Goal: Find specific page/section: Find specific page/section

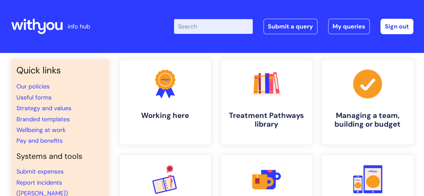
click at [219, 29] on input "Enter your search term here..." at bounding box center [213, 26] width 79 height 15
type input "r"
type input "nebula"
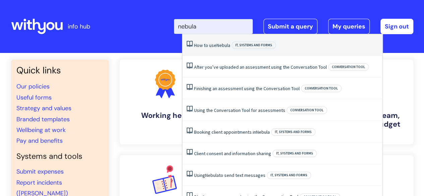
click at [205, 49] on li "How to use Nebula IT, systems and forms" at bounding box center [283, 45] width 200 height 22
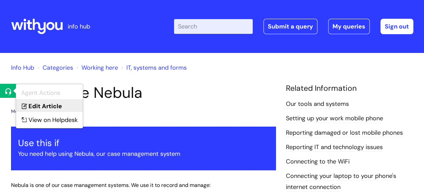
click at [30, 108] on link "Edit Article" at bounding box center [49, 105] width 67 height 12
